Goal: Information Seeking & Learning: Learn about a topic

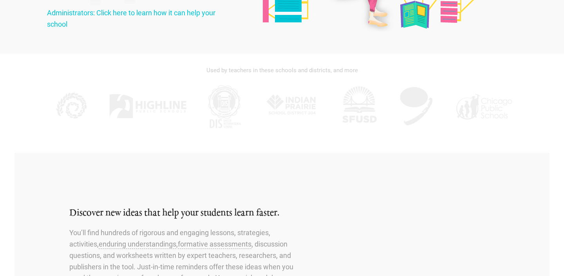
scroll to position [188, 0]
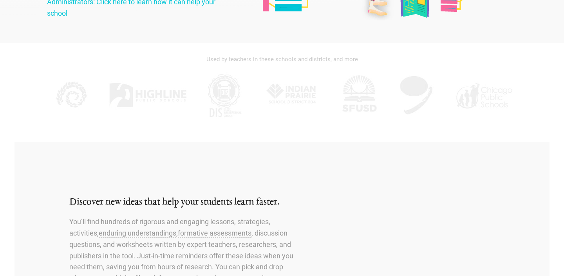
click at [216, 95] on img at bounding box center [224, 95] width 39 height 47
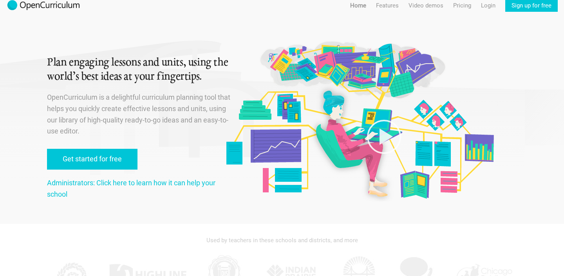
scroll to position [0, 0]
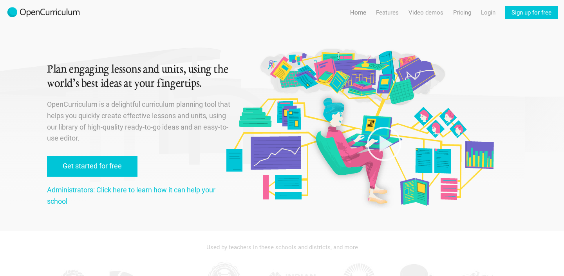
drag, startPoint x: 214, startPoint y: 95, endPoint x: 317, endPoint y: 7, distance: 135.7
click at [448, 13] on div "Menu Home Features Features For teachers Features For administrators Video demo…" at bounding box center [453, 9] width 224 height 19
click at [454, 13] on link "Pricing" at bounding box center [462, 12] width 18 height 13
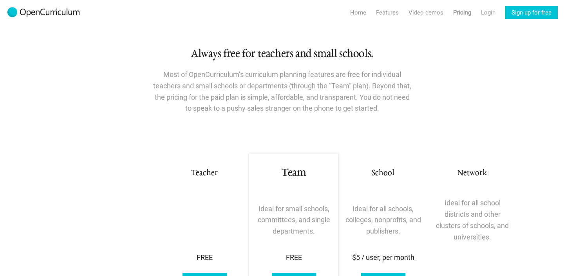
click at [58, 13] on img at bounding box center [43, 12] width 74 height 13
